Goal: Use online tool/utility

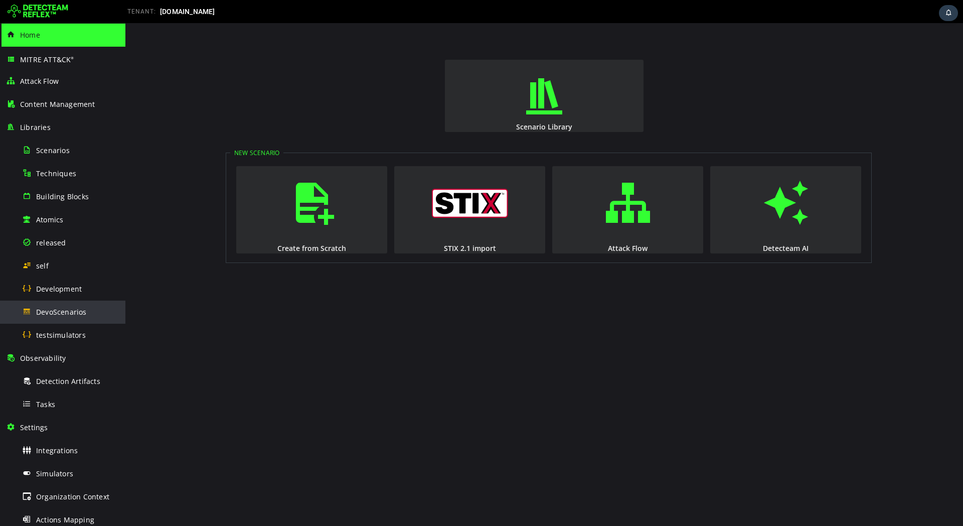
click at [62, 317] on div "DevoScenarios" at bounding box center [70, 311] width 97 height 23
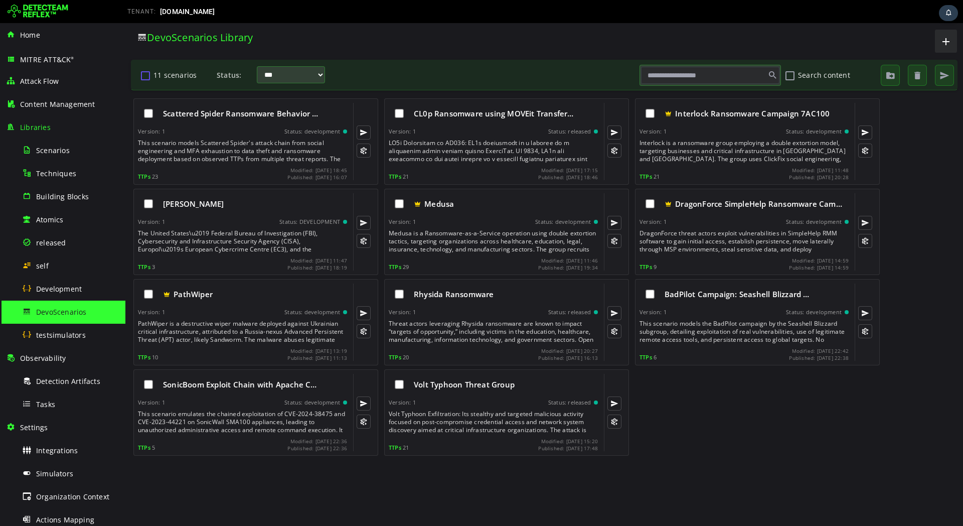
click at [148, 76] on button "11 scenarios" at bounding box center [145, 75] width 12 height 17
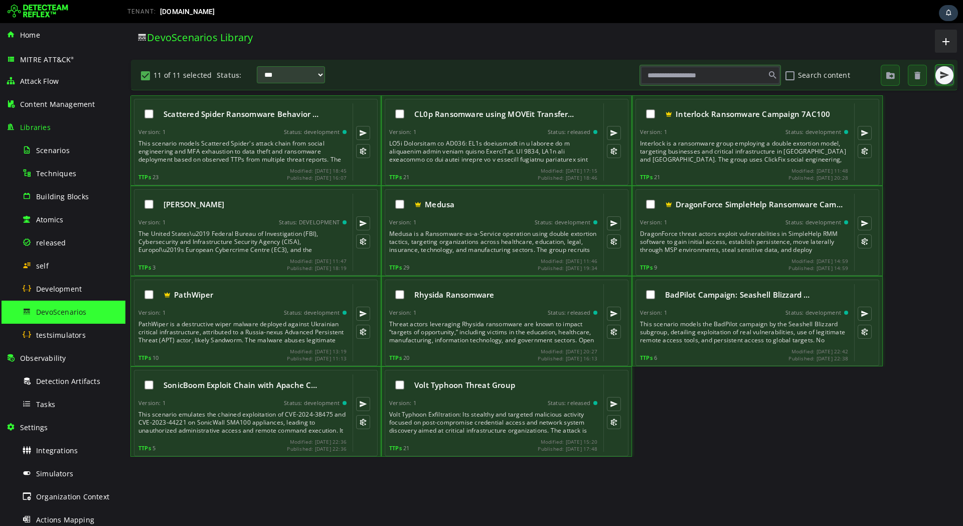
click at [944, 77] on span "button" at bounding box center [944, 75] width 10 height 10
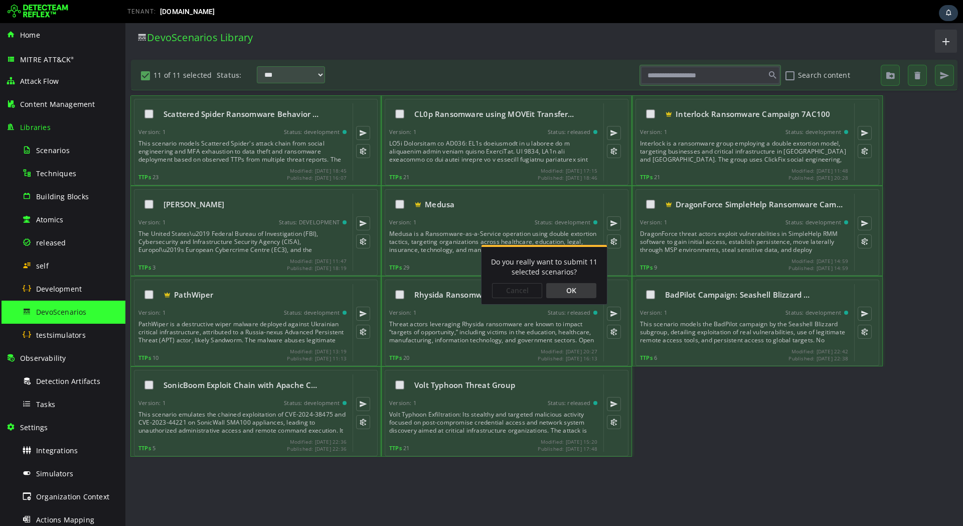
click at [584, 289] on div "OK" at bounding box center [571, 290] width 50 height 15
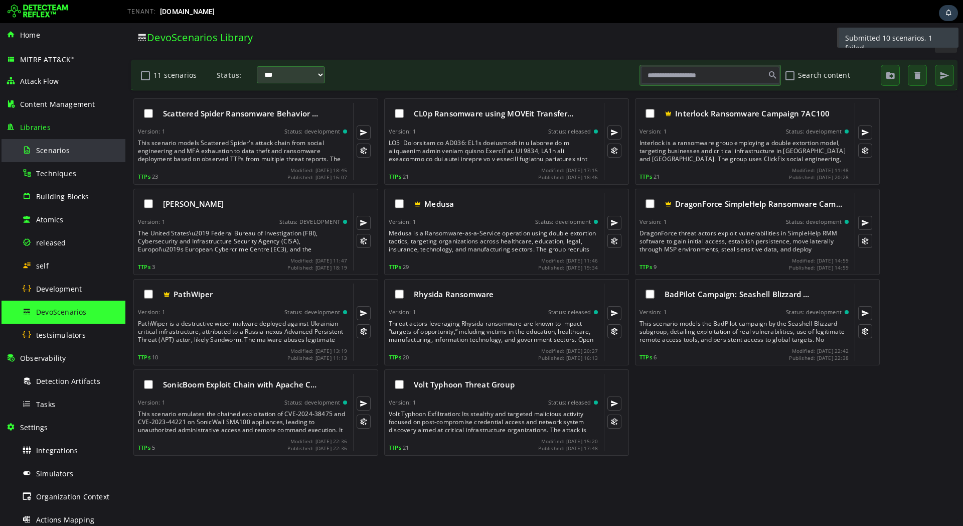
click at [70, 153] on div "Scenarios" at bounding box center [70, 150] width 97 height 23
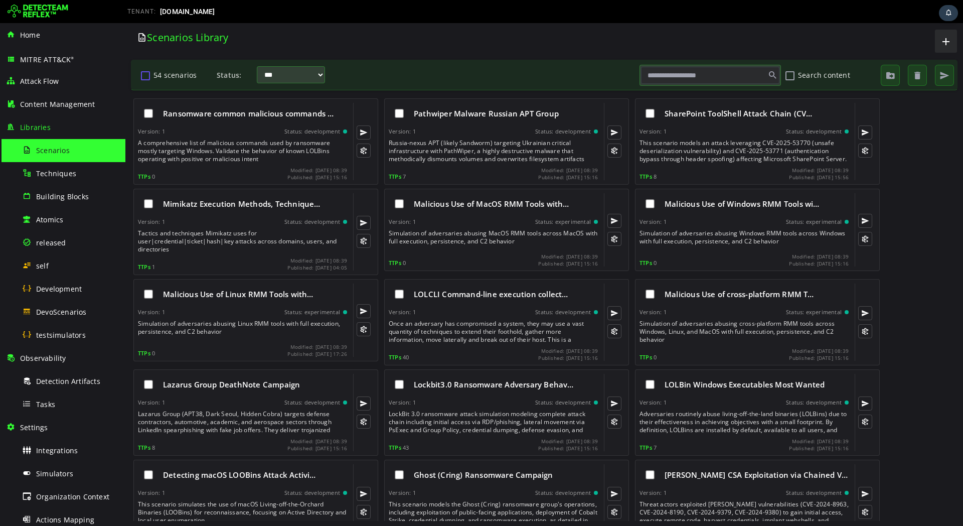
click at [142, 77] on button "54 scenarios" at bounding box center [145, 75] width 12 height 17
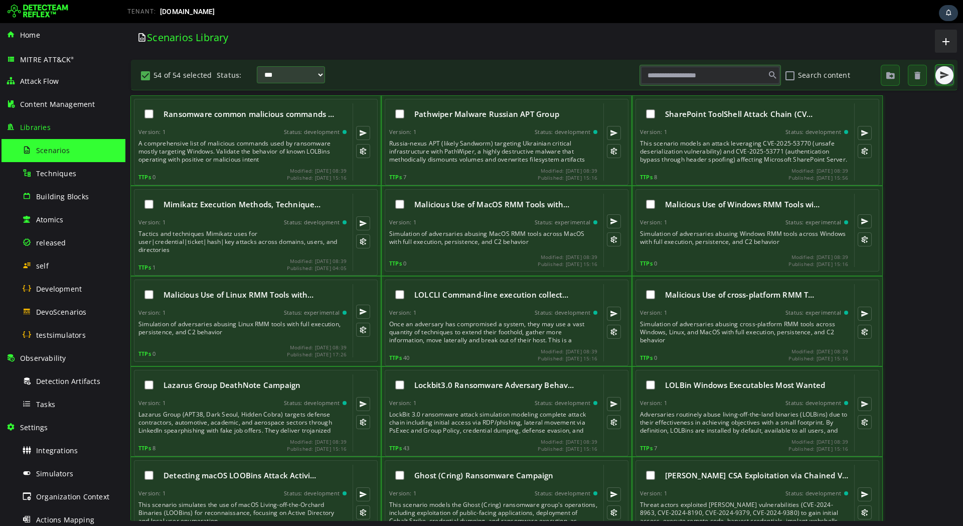
click at [937, 76] on button "button" at bounding box center [944, 75] width 18 height 18
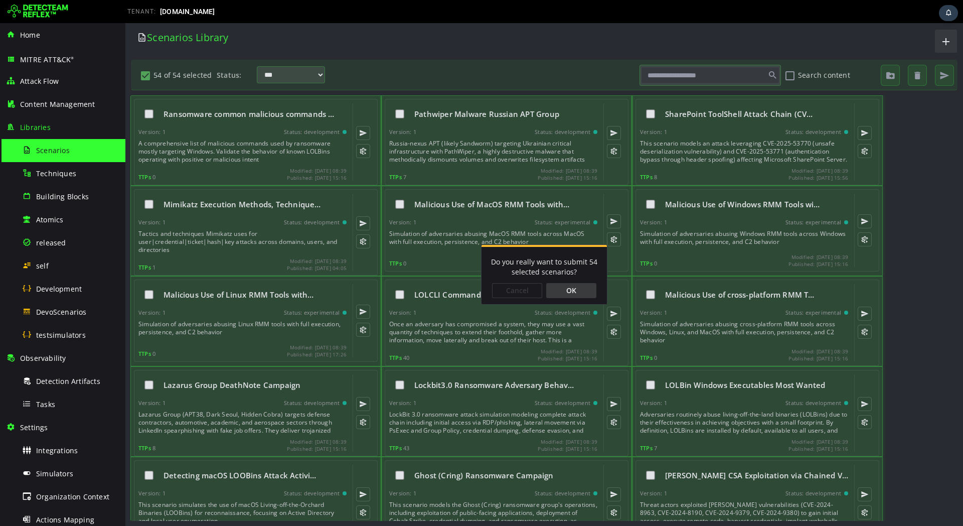
click at [589, 287] on div "OK" at bounding box center [571, 290] width 50 height 15
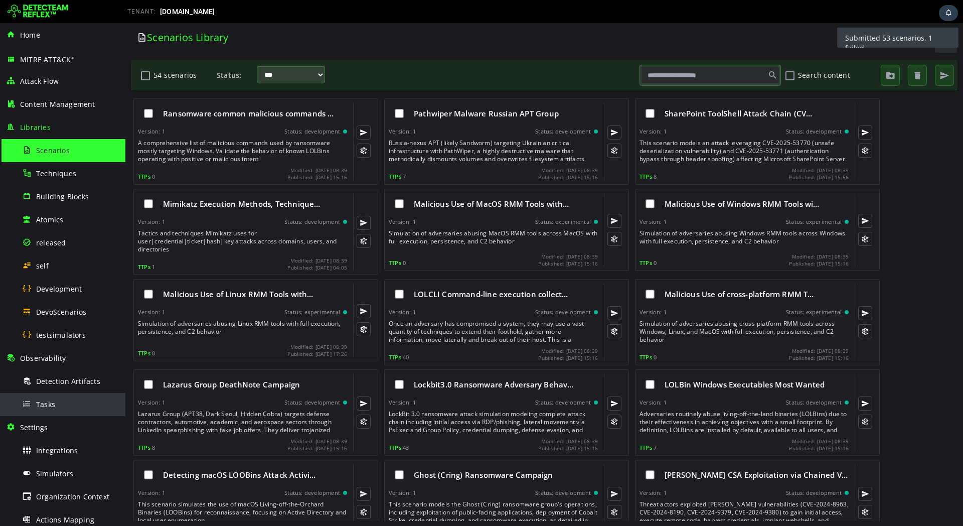
click at [50, 400] on span "Tasks" at bounding box center [45, 404] width 19 height 10
